Goal: Entertainment & Leisure: Consume media (video, audio)

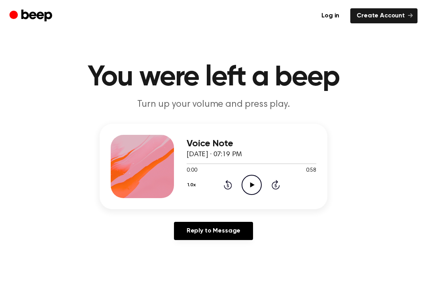
click at [243, 184] on icon "Play Audio" at bounding box center [251, 185] width 20 height 20
click at [245, 182] on icon "Pause Audio" at bounding box center [251, 185] width 20 height 20
click at [250, 186] on icon "Play Audio" at bounding box center [251, 185] width 20 height 20
click at [257, 181] on icon "Pause Audio" at bounding box center [251, 185] width 20 height 20
click at [239, 181] on div "1.0x Rewind 5 seconds Play Audio Skip 5 seconds" at bounding box center [251, 185] width 130 height 20
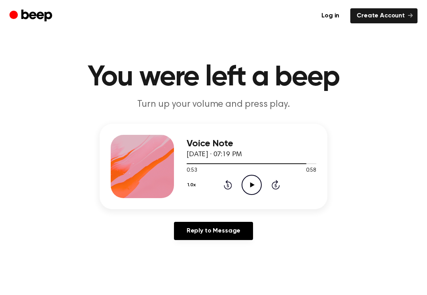
click at [239, 181] on div "1.0x Rewind 5 seconds Play Audio Skip 5 seconds" at bounding box center [251, 185] width 130 height 20
click at [224, 183] on icon "Rewind 5 seconds" at bounding box center [227, 184] width 9 height 10
click at [224, 185] on icon "Rewind 5 seconds" at bounding box center [227, 184] width 9 height 10
click at [232, 180] on div "1.0x Rewind 5 seconds Play Audio Skip 5 seconds" at bounding box center [251, 185] width 130 height 20
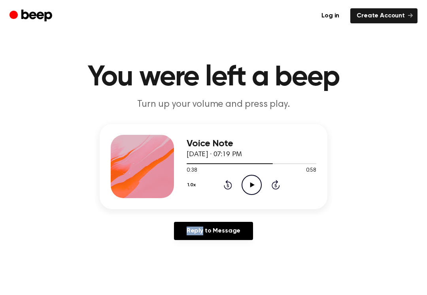
click at [224, 182] on icon "Rewind 5 seconds" at bounding box center [227, 184] width 9 height 10
click at [228, 181] on icon "Rewind 5 seconds" at bounding box center [227, 184] width 9 height 10
click at [231, 177] on div "1.0x Rewind 5 seconds Play Audio Skip 5 seconds" at bounding box center [251, 185] width 130 height 20
click at [228, 182] on icon at bounding box center [228, 184] width 8 height 9
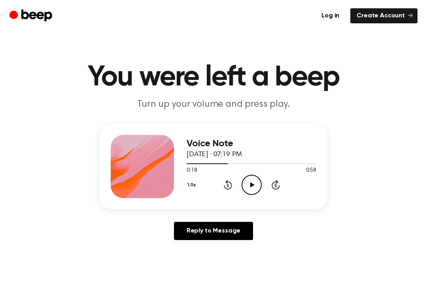
click at [230, 182] on icon "Rewind 5 seconds" at bounding box center [227, 184] width 9 height 10
click at [229, 182] on icon at bounding box center [228, 184] width 8 height 9
click at [228, 186] on icon "Rewind 5 seconds" at bounding box center [227, 184] width 9 height 10
click at [229, 182] on icon at bounding box center [228, 184] width 8 height 9
click at [370, 288] on main "You were left a beep Turn up your volume and press play. Voice Note [DATE] · 07…" at bounding box center [213, 243] width 427 height 487
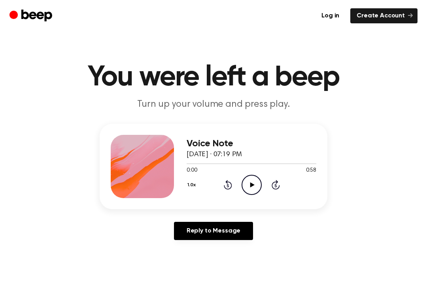
click at [249, 184] on icon "Play Audio" at bounding box center [251, 185] width 20 height 20
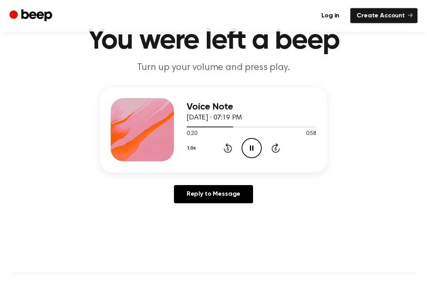
scroll to position [37, 0]
